Goal: Information Seeking & Learning: Learn about a topic

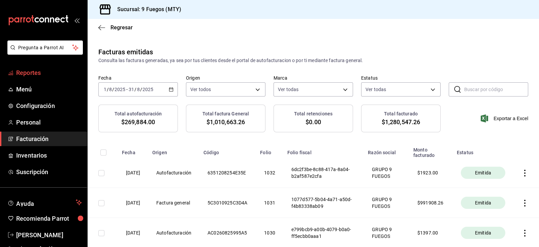
click at [52, 72] on span "Reportes" at bounding box center [49, 72] width 66 height 9
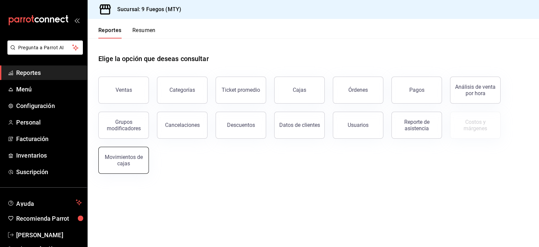
click at [130, 162] on div "Movimientos de cajas" at bounding box center [124, 160] width 42 height 13
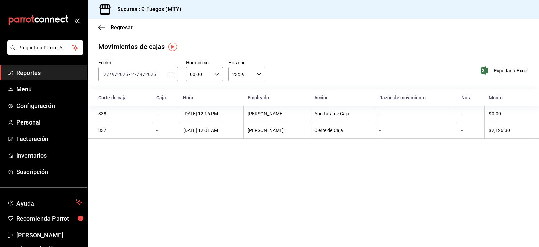
click at [167, 74] on div "[DATE] [DATE] - [DATE] [DATE]" at bounding box center [137, 74] width 79 height 14
click at [290, 39] on main "Regresar Movimientos [PERSON_NAME] Fecha [DATE] [DATE] - [DATE] [DATE] [PERSON_…" at bounding box center [313, 133] width 451 height 228
click at [164, 70] on div "[DATE] [DATE] - [DATE] [DATE]" at bounding box center [137, 74] width 79 height 14
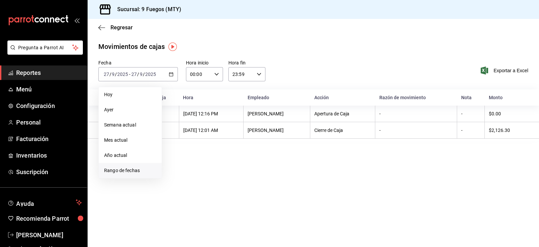
click at [123, 163] on li "Rango de fechas" at bounding box center [130, 170] width 63 height 15
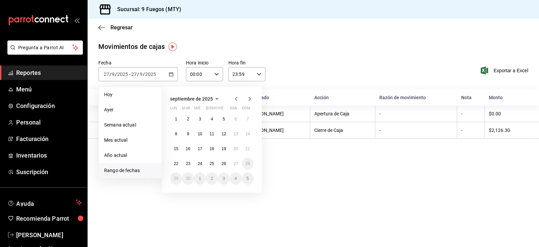
click at [229, 31] on div "Regresar" at bounding box center [313, 27] width 451 height 17
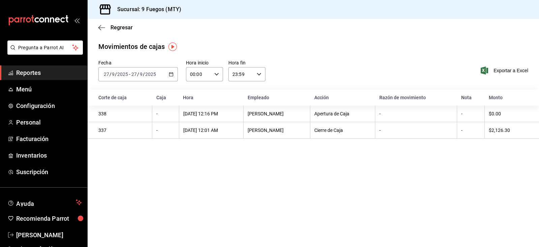
click at [96, 23] on div "Regresar" at bounding box center [313, 27] width 451 height 17
click at [99, 27] on icon "button" at bounding box center [101, 27] width 7 height 0
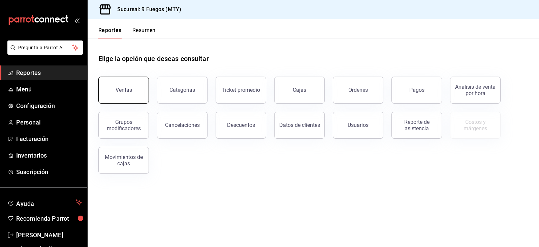
click at [137, 99] on button "Ventas" at bounding box center [123, 89] width 51 height 27
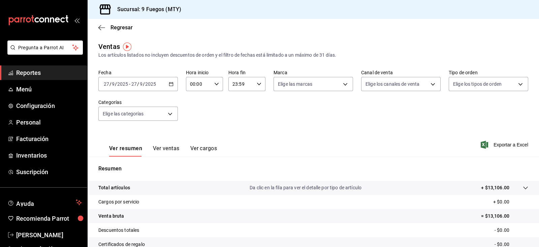
drag, startPoint x: 167, startPoint y: 150, endPoint x: 268, endPoint y: 143, distance: 101.6
click at [167, 150] on button "Ver ventas" at bounding box center [166, 150] width 27 height 11
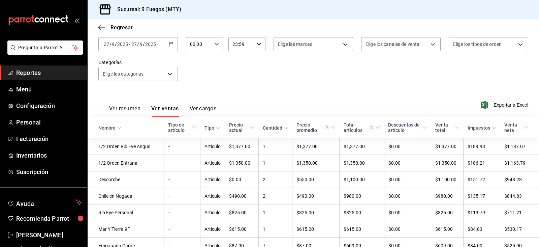
scroll to position [42, 0]
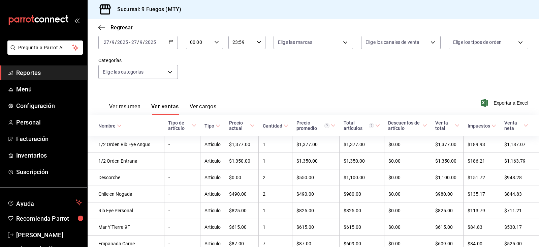
click at [204, 107] on button "Ver cargos" at bounding box center [203, 108] width 27 height 11
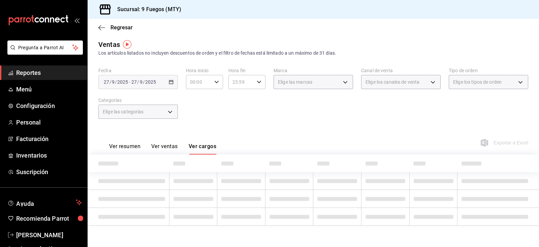
scroll to position [38, 0]
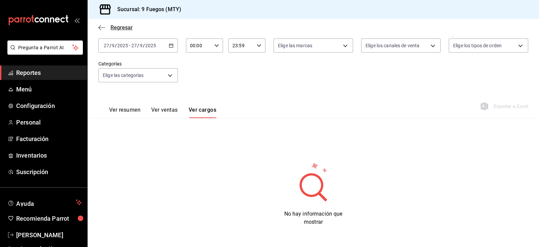
click at [101, 26] on icon "button" at bounding box center [101, 28] width 7 height 6
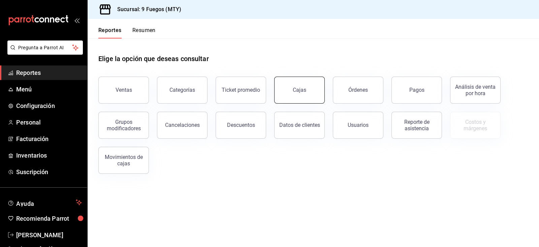
click at [305, 90] on div "Cajas" at bounding box center [300, 90] width 14 height 8
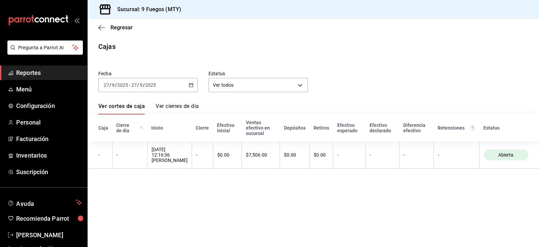
click at [194, 88] on div "[DATE] [DATE] - [DATE] [DATE]" at bounding box center [147, 85] width 99 height 14
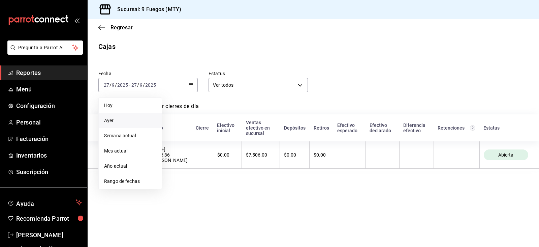
click at [118, 119] on span "Ayer" at bounding box center [130, 120] width 52 height 7
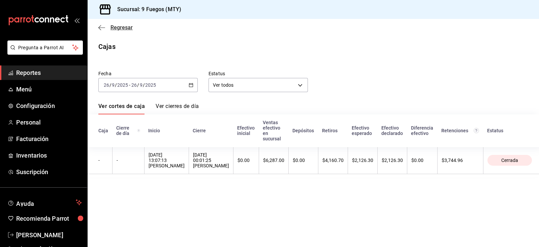
drag, startPoint x: 96, startPoint y: 26, endPoint x: 103, endPoint y: 26, distance: 6.7
click at [103, 26] on div "Regresar" at bounding box center [313, 27] width 451 height 17
click at [103, 26] on icon "button" at bounding box center [101, 28] width 7 height 6
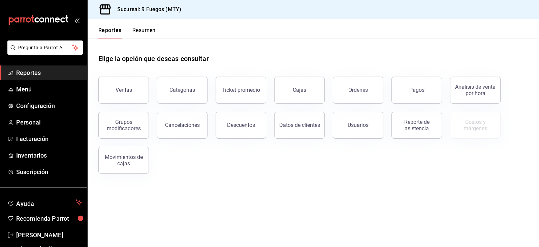
click at [366, 91] on div "Órdenes" at bounding box center [358, 90] width 20 height 6
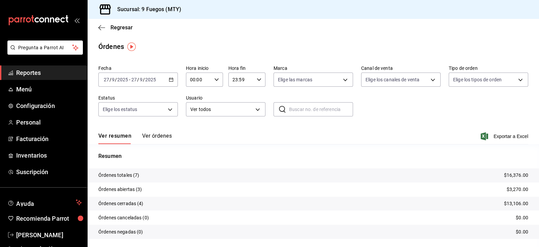
click at [169, 79] on icon "button" at bounding box center [171, 79] width 5 height 5
click at [189, 51] on div "Órdenes" at bounding box center [313, 46] width 451 height 10
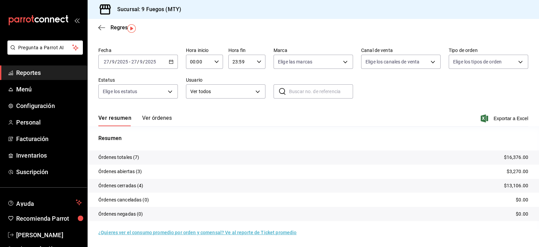
drag, startPoint x: 153, startPoint y: 118, endPoint x: 280, endPoint y: 133, distance: 127.9
click at [154, 118] on button "Ver órdenes" at bounding box center [157, 120] width 30 height 11
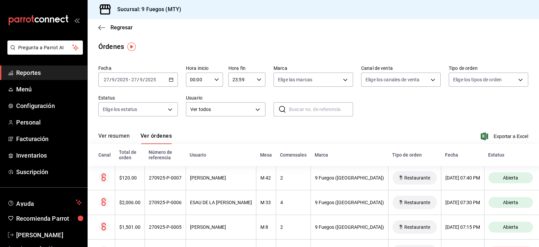
click at [170, 80] on icon "button" at bounding box center [171, 79] width 5 height 5
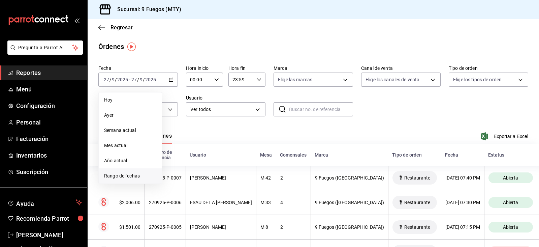
click at [135, 172] on span "Rango de fechas" at bounding box center [130, 175] width 52 height 7
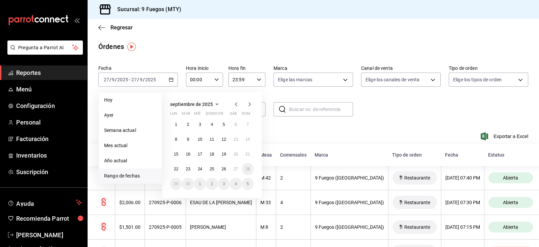
click at [237, 103] on icon "button" at bounding box center [236, 104] width 8 height 8
click at [221, 123] on button "1" at bounding box center [224, 124] width 12 height 12
click at [244, 185] on button "31" at bounding box center [248, 184] width 12 height 12
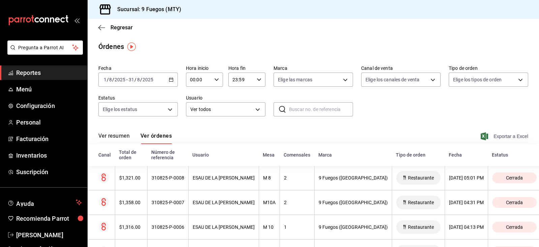
click at [503, 134] on span "Exportar a Excel" at bounding box center [505, 136] width 46 height 8
click at [124, 134] on button "Ver resumen" at bounding box center [113, 137] width 31 height 11
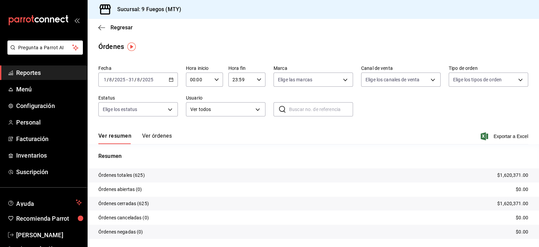
click at [99, 24] on div "Regresar" at bounding box center [313, 27] width 451 height 17
click at [107, 28] on span "Regresar" at bounding box center [115, 27] width 34 height 6
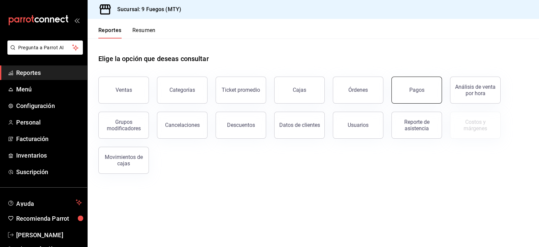
click at [427, 95] on button "Pagos" at bounding box center [416, 89] width 51 height 27
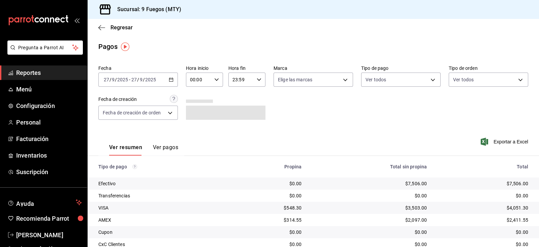
click at [165, 83] on div "[DATE] [DATE] - [DATE] [DATE]" at bounding box center [137, 79] width 79 height 14
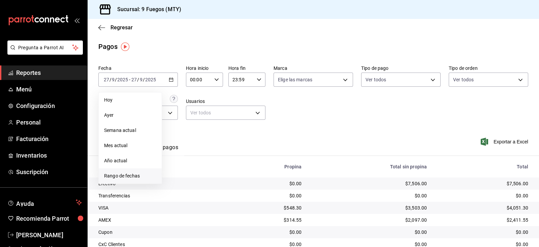
click at [135, 178] on span "Rango de fechas" at bounding box center [130, 175] width 52 height 7
click at [234, 103] on icon "button" at bounding box center [236, 104] width 8 height 8
click at [222, 123] on button "1" at bounding box center [224, 124] width 12 height 12
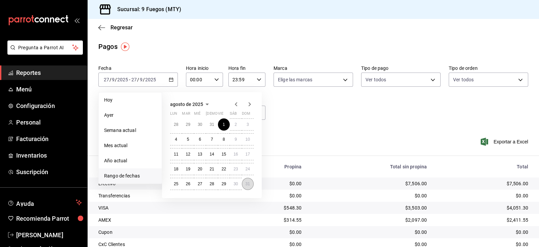
click at [247, 186] on abbr "31" at bounding box center [248, 183] width 4 height 5
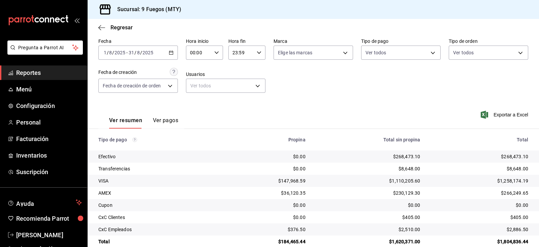
scroll to position [38, 0]
